Goal: Information Seeking & Learning: Learn about a topic

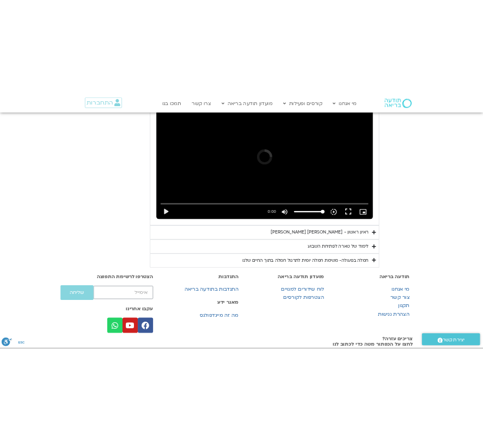
scroll to position [539, 0]
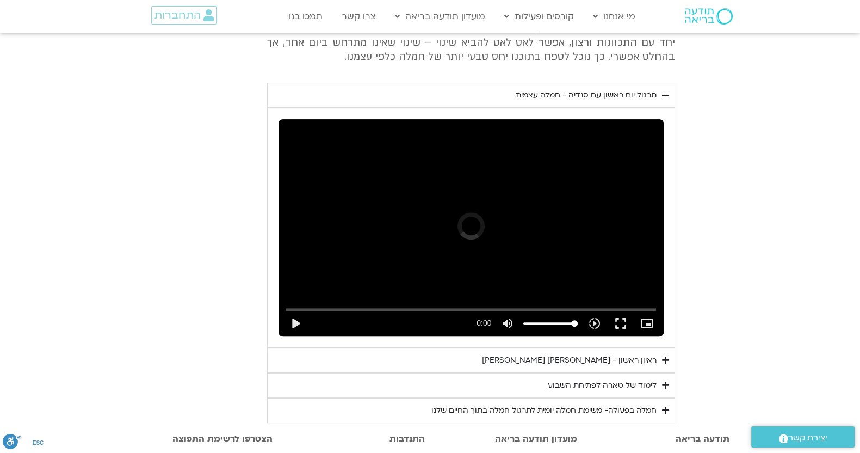
click at [795, 158] on section "יום ראשון - חמלה עצמית השבוע שלנו מתחיל מהבסיס, תרגול של חמלה עצמית – נוכחת וקש…" at bounding box center [430, 173] width 860 height 500
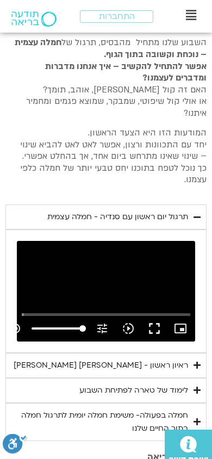
click at [137, 372] on summary "ראיון ראשון - טארה בראך וכריסטין נף" at bounding box center [105, 365] width 201 height 25
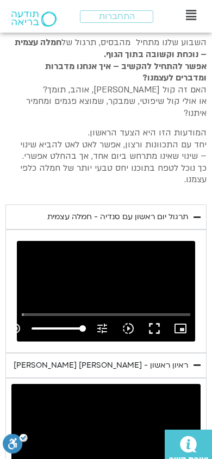
click at [132, 372] on summary "ראיון ראשון - טארה בראך וכריסטין נף" at bounding box center [105, 365] width 201 height 25
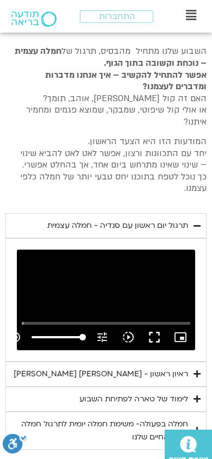
scroll to position [529, 0]
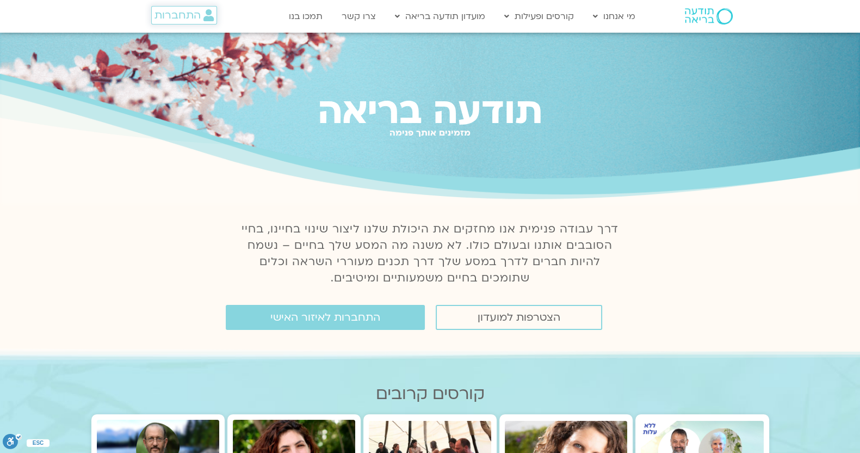
click at [179, 17] on span "התחברות" at bounding box center [178, 15] width 46 height 12
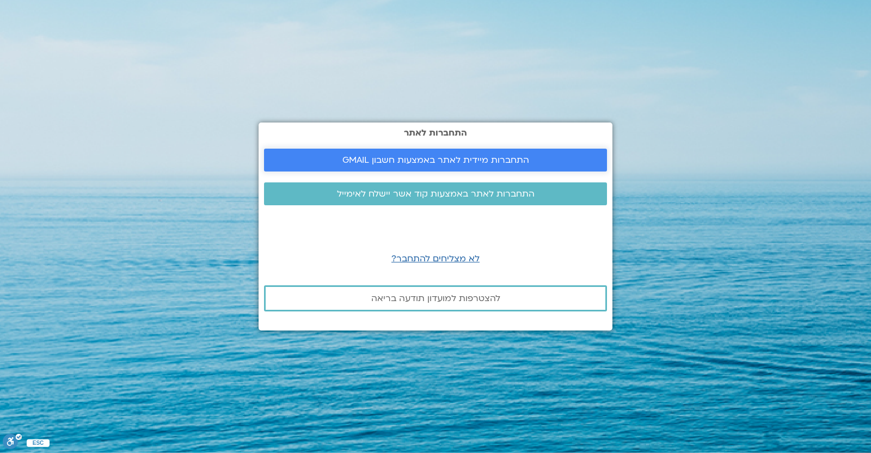
click at [424, 156] on span "התחברות מיידית לאתר באמצעות חשבון GMAIL" at bounding box center [435, 160] width 187 height 10
